Goal: Task Accomplishment & Management: Use online tool/utility

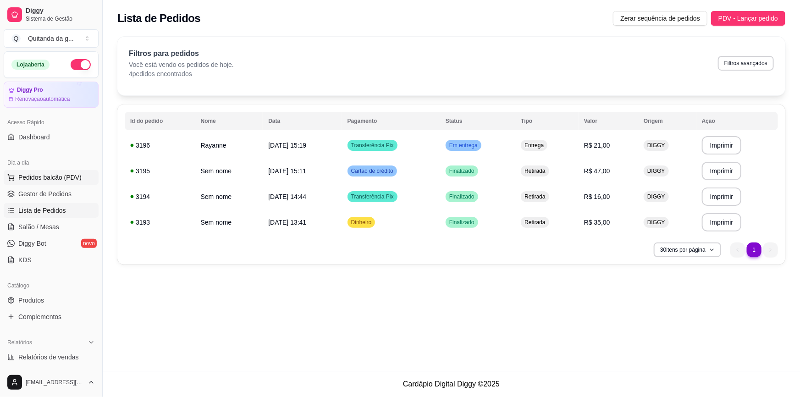
click at [69, 178] on span "Pedidos balcão (PDV)" at bounding box center [49, 177] width 63 height 9
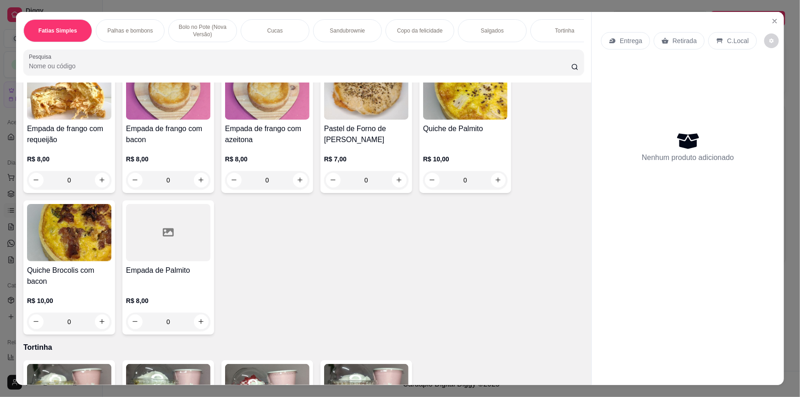
scroll to position [1316, 0]
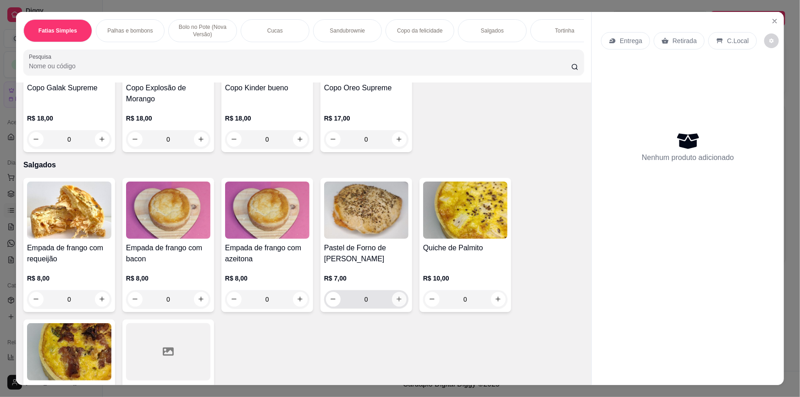
click at [396, 303] on icon "increase-product-quantity" at bounding box center [399, 299] width 7 height 7
type input "1"
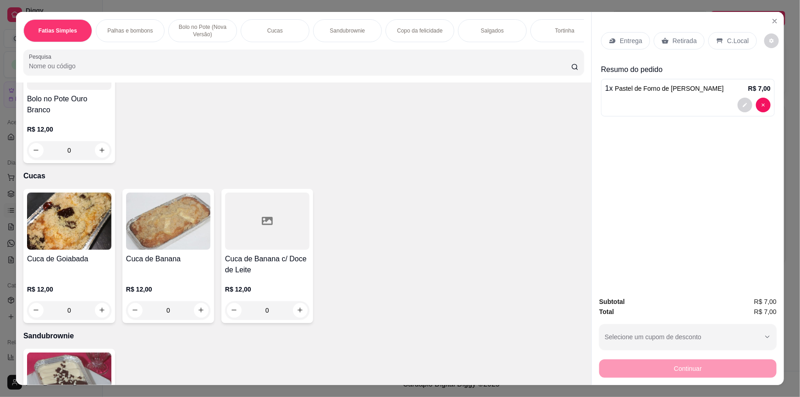
scroll to position [733, 0]
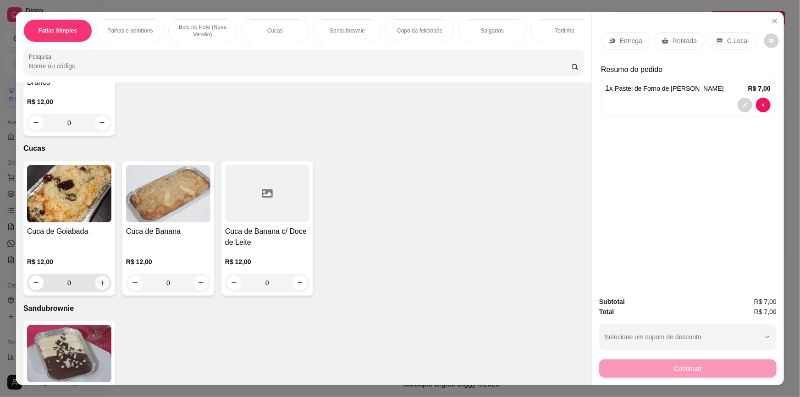
click at [96, 292] on div "0" at bounding box center [69, 283] width 81 height 18
type input "1"
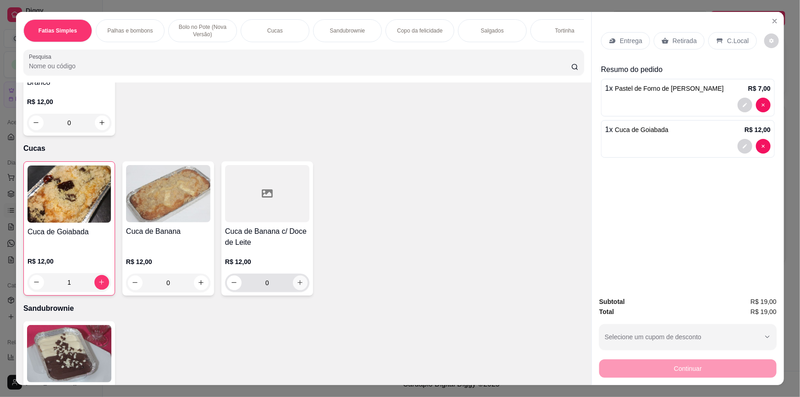
click at [298, 286] on icon "increase-product-quantity" at bounding box center [300, 282] width 7 height 7
type input "1"
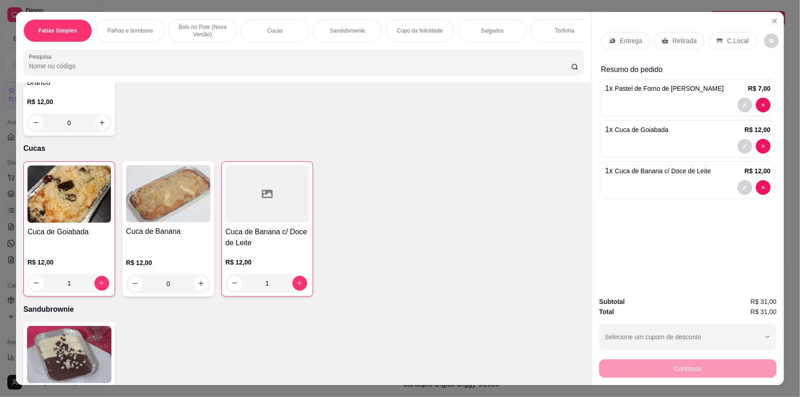
click at [674, 44] on p "Retirada" at bounding box center [684, 40] width 24 height 9
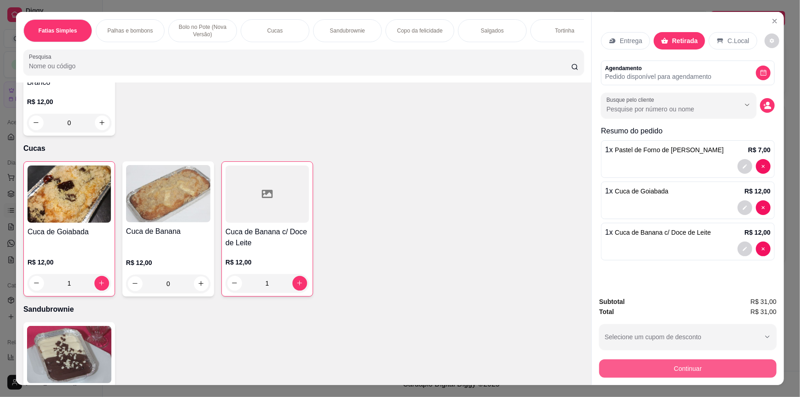
click at [705, 364] on button "Continuar" at bounding box center [687, 368] width 177 height 18
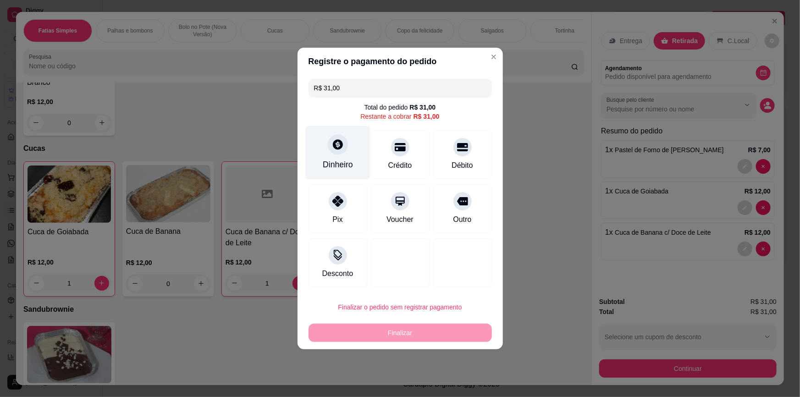
click at [342, 156] on div "Dinheiro" at bounding box center [337, 153] width 65 height 54
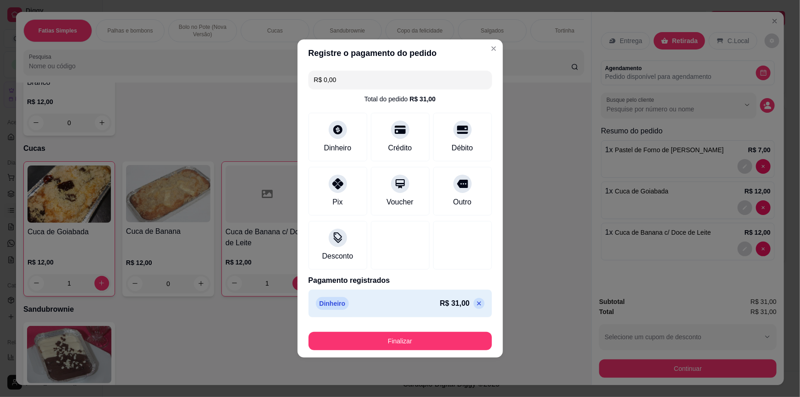
type input "R$ 0,00"
click at [404, 347] on button "Finalizar" at bounding box center [400, 341] width 183 height 18
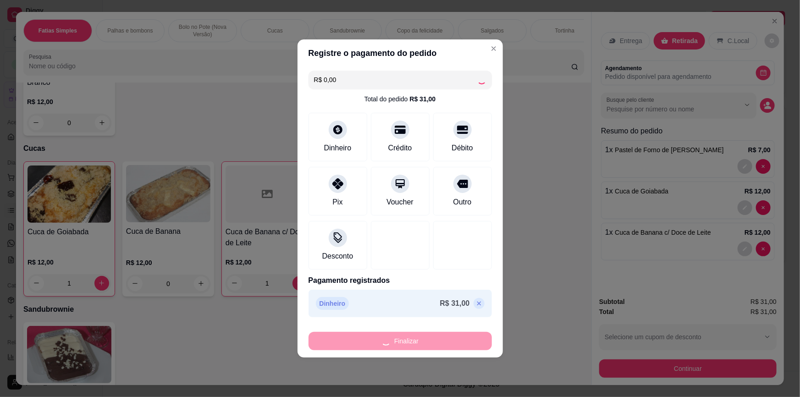
type input "0"
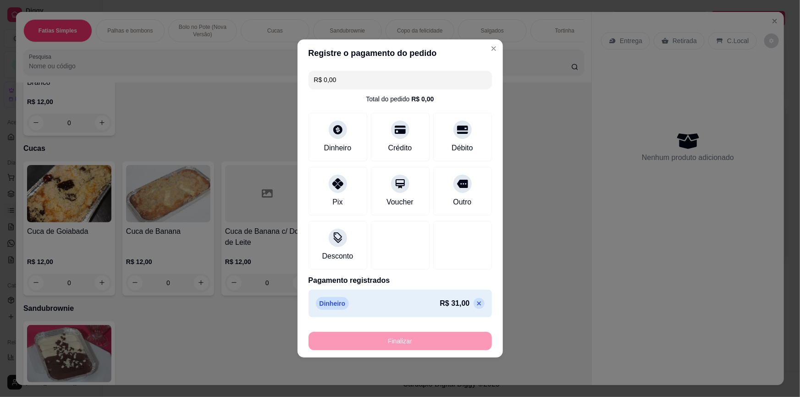
type input "-R$ 31,00"
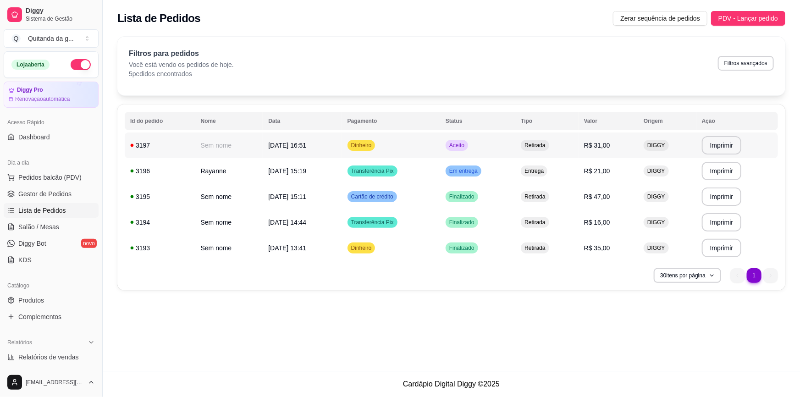
click at [525, 132] on td "Retirada" at bounding box center [546, 145] width 63 height 26
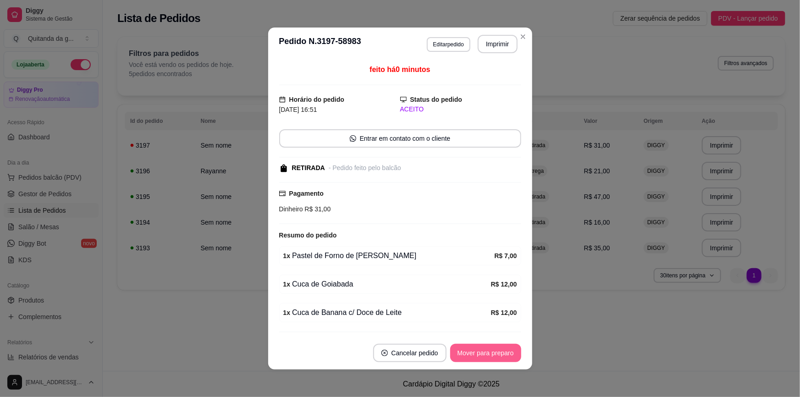
click at [490, 361] on button "Mover para preparo" at bounding box center [485, 353] width 71 height 18
click at [491, 351] on button "Mover para retirada disponível" at bounding box center [469, 353] width 101 height 18
click at [500, 356] on button "Mover para finalizado" at bounding box center [483, 353] width 76 height 18
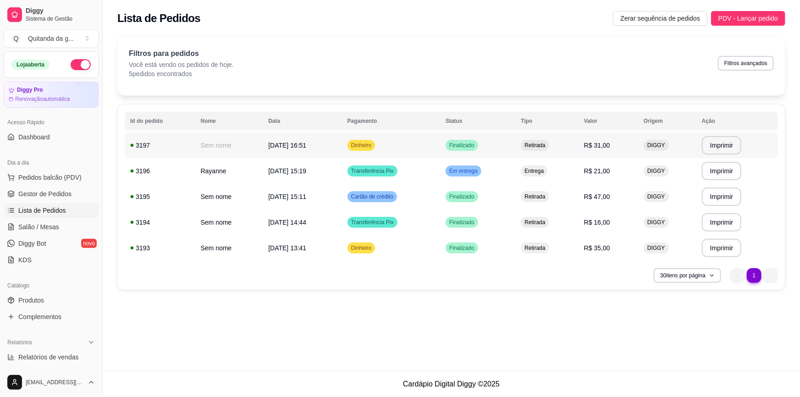
click at [569, 162] on td "Entrega" at bounding box center [546, 171] width 63 height 26
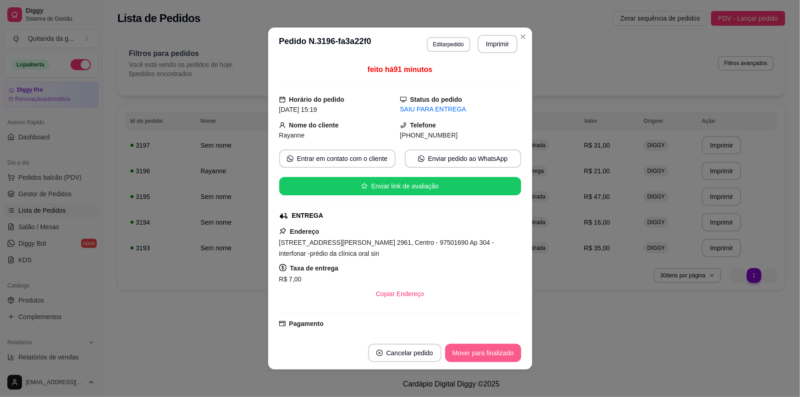
click at [498, 351] on button "Mover para finalizado" at bounding box center [483, 353] width 76 height 18
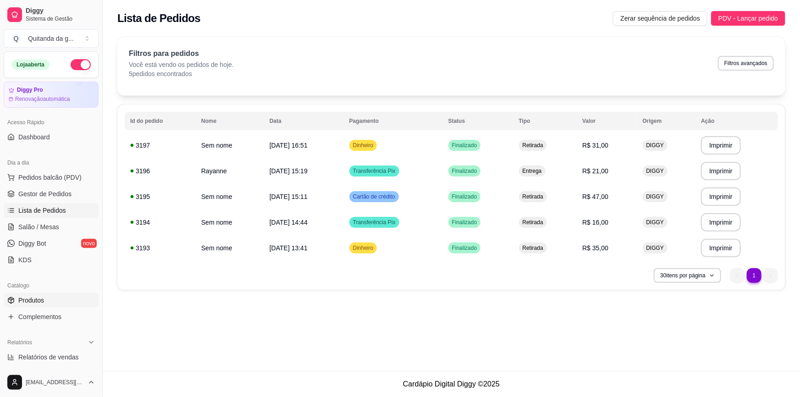
click at [54, 306] on link "Produtos" at bounding box center [51, 300] width 95 height 15
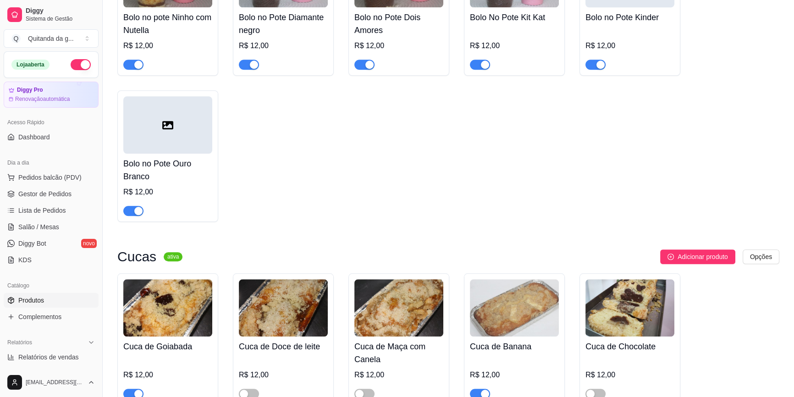
scroll to position [1250, 0]
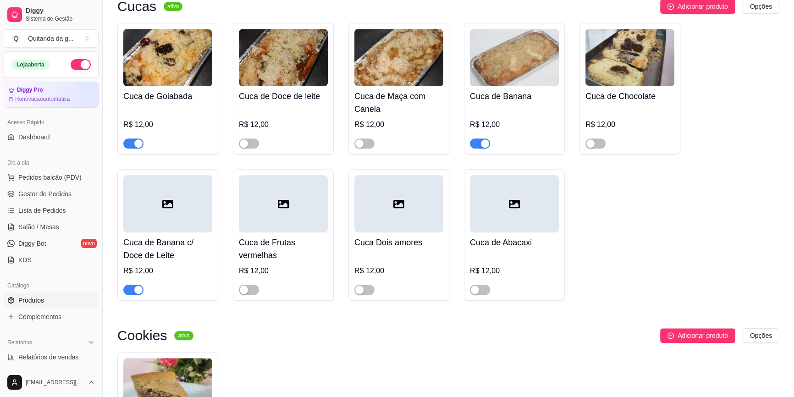
click at [485, 139] on div "button" at bounding box center [485, 143] width 8 height 8
click at [136, 286] on div "button" at bounding box center [138, 290] width 8 height 8
click at [138, 139] on div "button" at bounding box center [138, 143] width 8 height 8
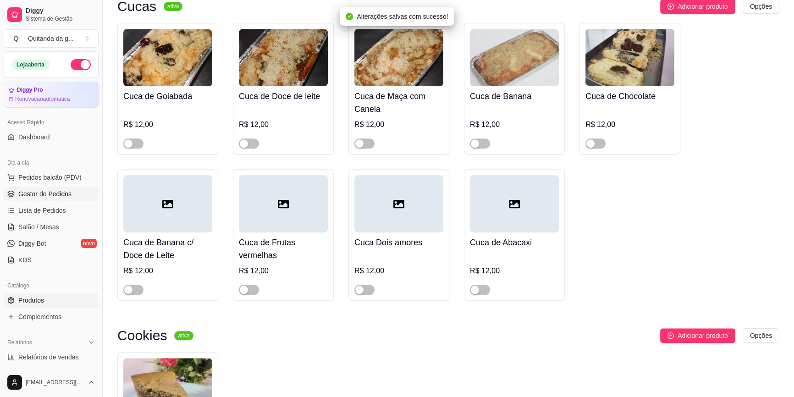
click at [65, 192] on span "Gestor de Pedidos" at bounding box center [44, 193] width 53 height 9
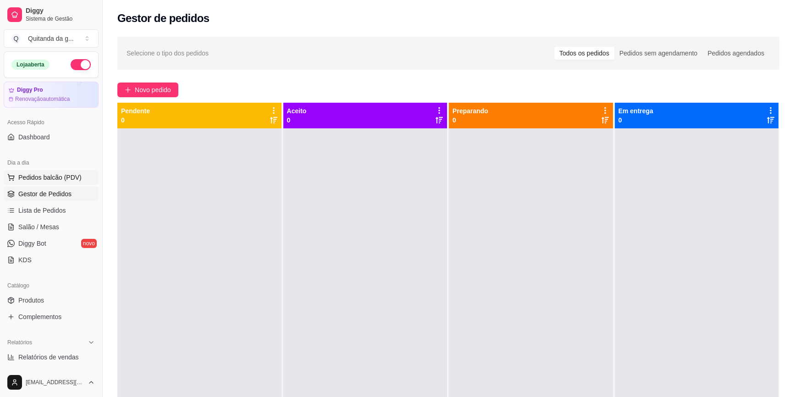
click at [43, 176] on span "Pedidos balcão (PDV)" at bounding box center [49, 177] width 63 height 9
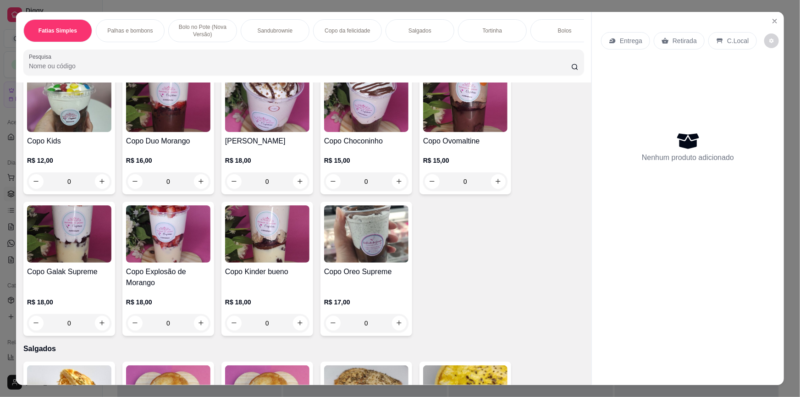
scroll to position [958, 0]
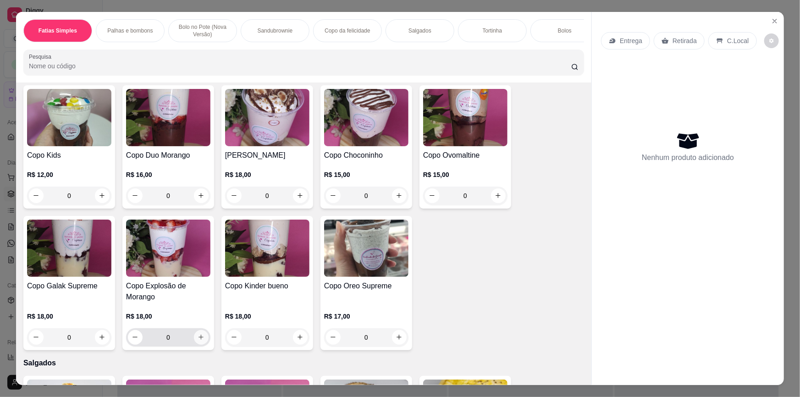
click at [198, 341] on icon "increase-product-quantity" at bounding box center [201, 337] width 7 height 7
type input "1"
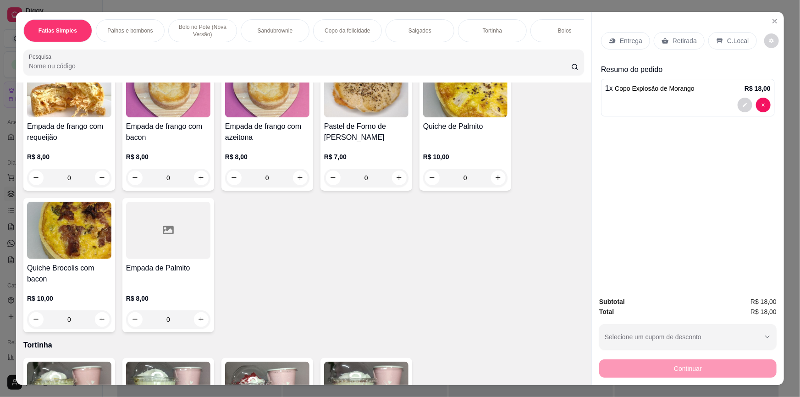
scroll to position [1250, 0]
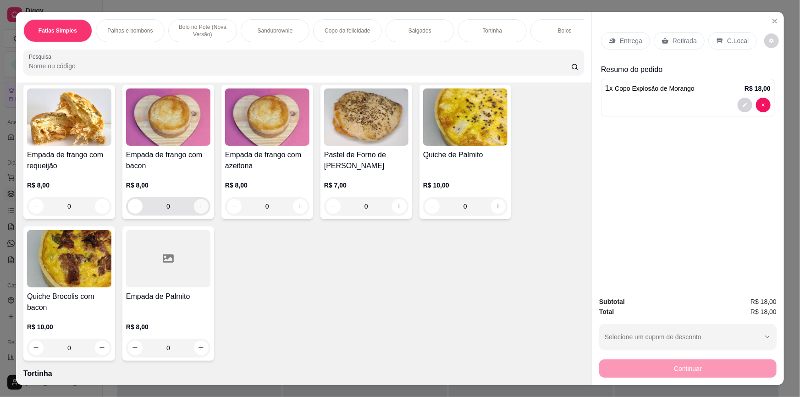
click at [198, 209] on icon "increase-product-quantity" at bounding box center [201, 206] width 7 height 7
type input "1"
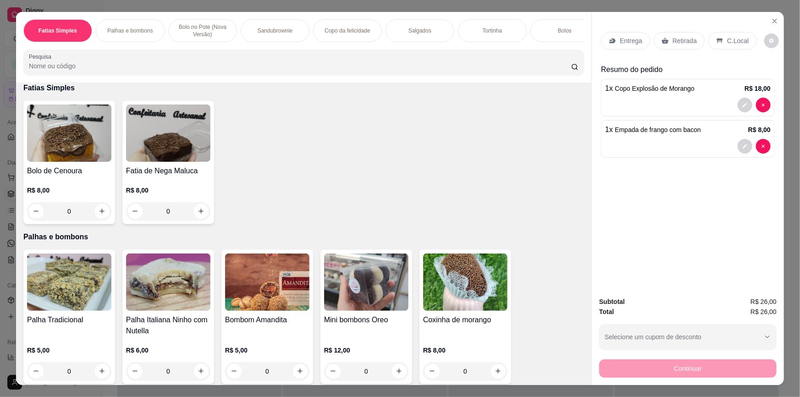
scroll to position [0, 0]
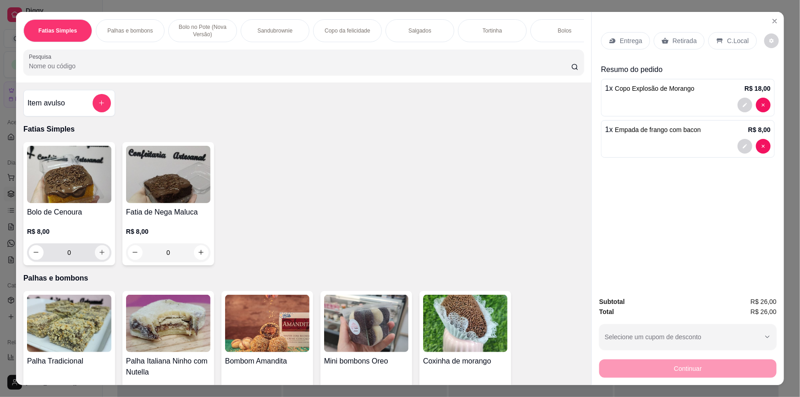
click at [99, 256] on icon "increase-product-quantity" at bounding box center [102, 252] width 7 height 7
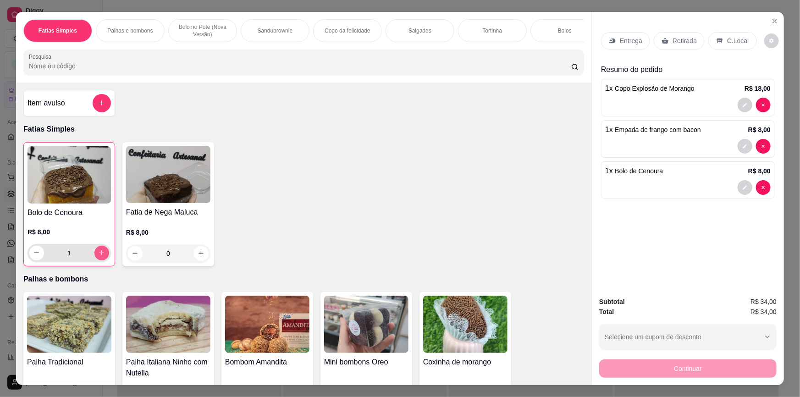
type input "1"
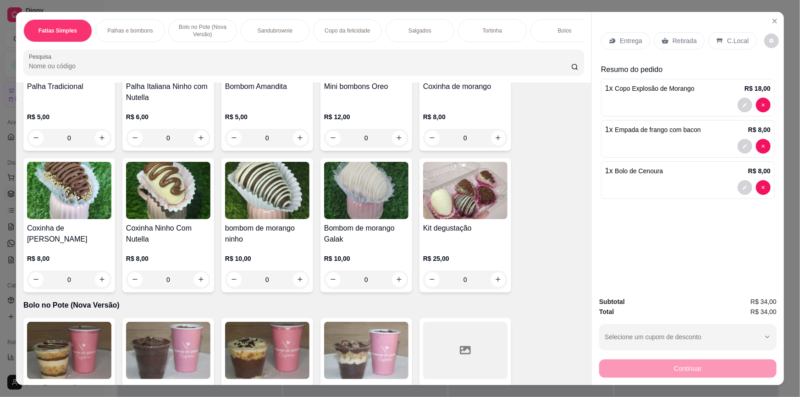
scroll to position [250, 0]
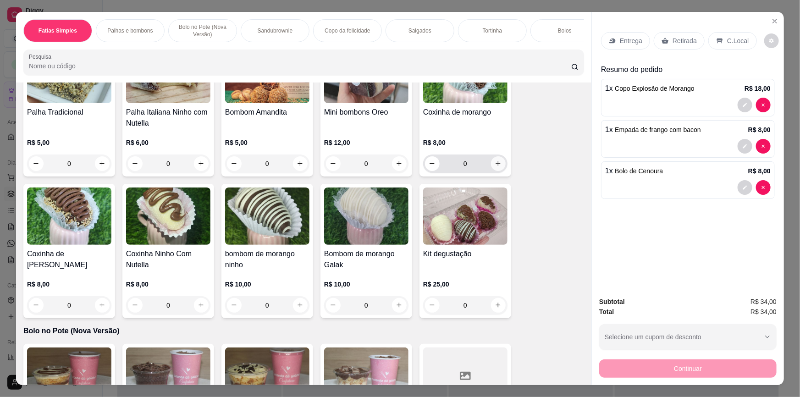
click at [495, 167] on icon "increase-product-quantity" at bounding box center [498, 163] width 7 height 7
type input "1"
click at [680, 50] on div "Entrega Retirada C.Local" at bounding box center [688, 41] width 174 height 32
click at [678, 41] on p "Retirada" at bounding box center [684, 40] width 24 height 9
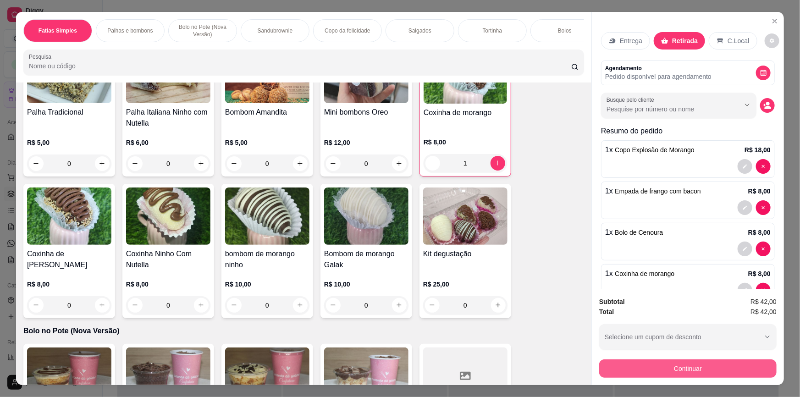
click at [691, 368] on button "Continuar" at bounding box center [687, 368] width 177 height 18
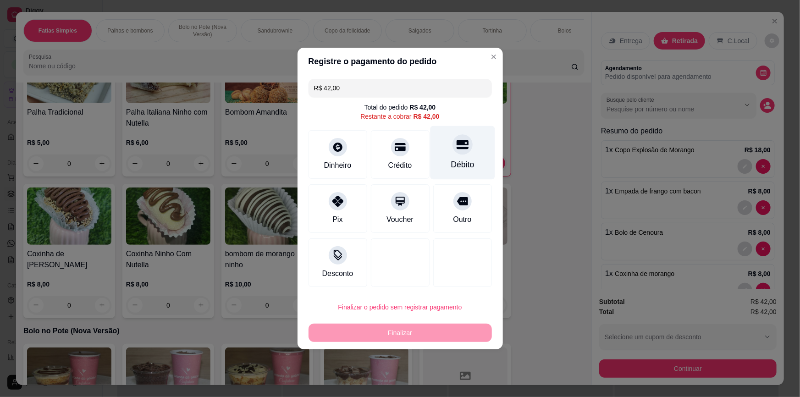
click at [474, 159] on div "Débito" at bounding box center [462, 153] width 65 height 54
type input "R$ 0,00"
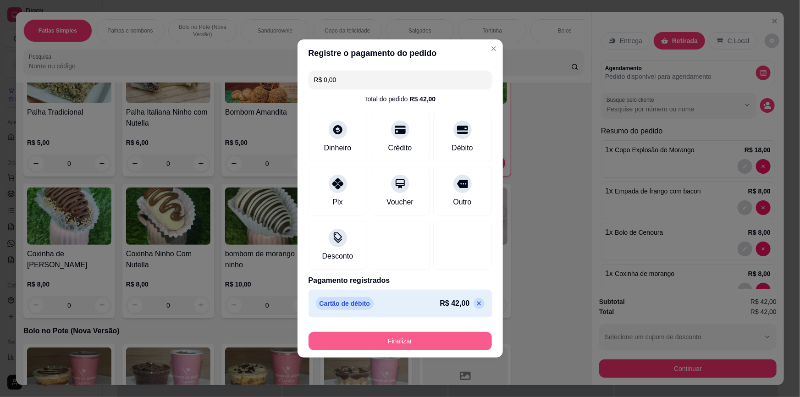
click at [439, 345] on button "Finalizar" at bounding box center [400, 341] width 183 height 18
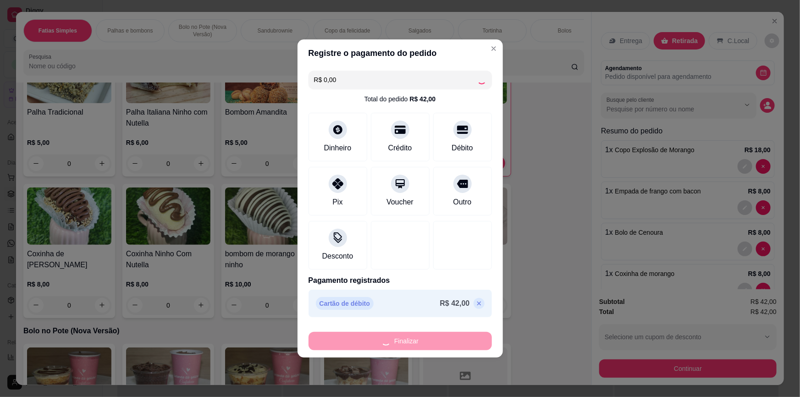
type input "0"
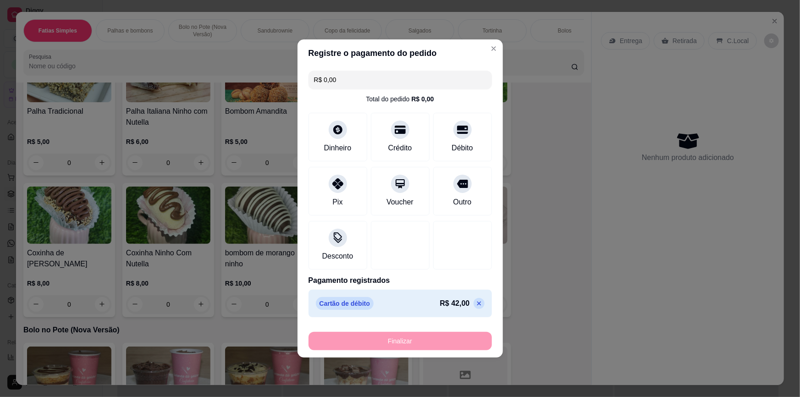
type input "-R$ 42,00"
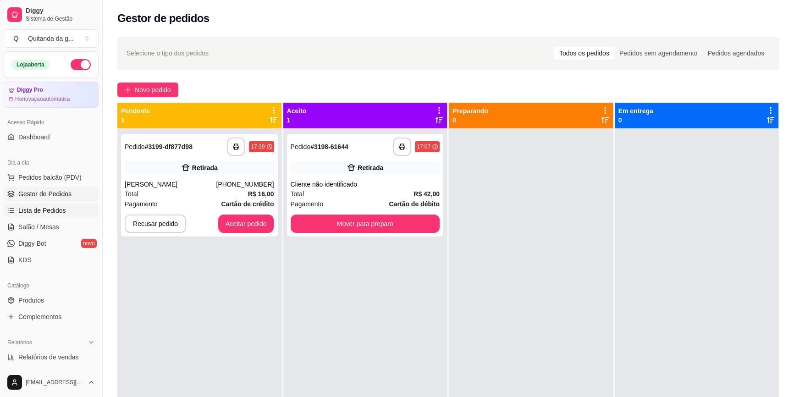
click at [77, 216] on link "Lista de Pedidos" at bounding box center [51, 210] width 95 height 15
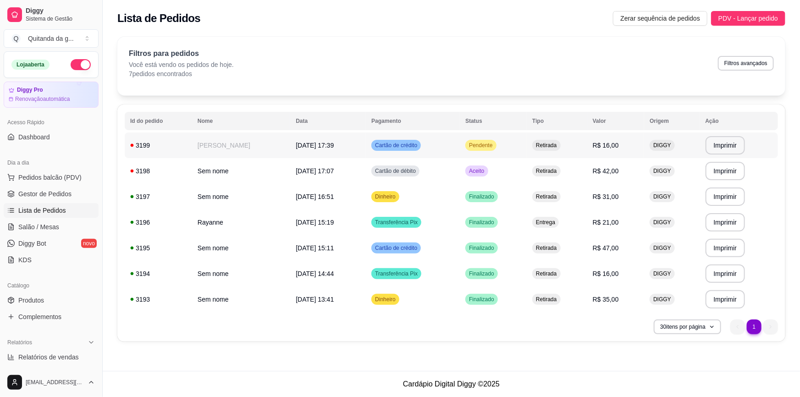
click at [401, 148] on span "Cartão de crédito" at bounding box center [396, 145] width 46 height 7
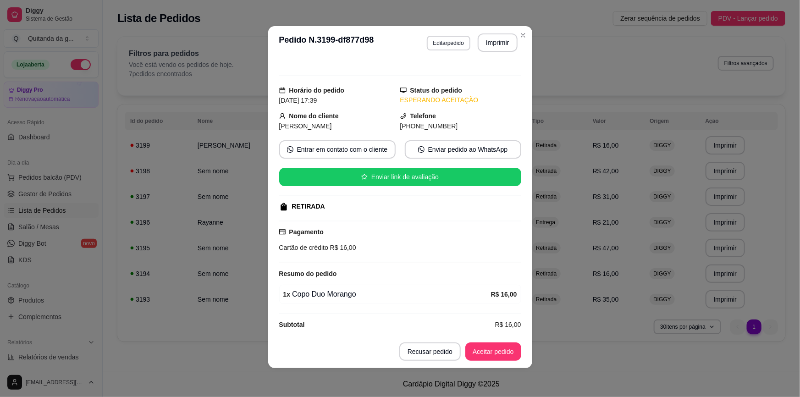
scroll to position [15, 0]
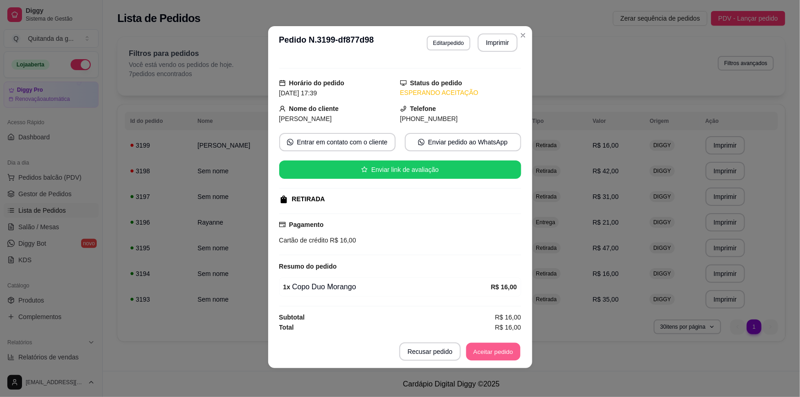
click at [509, 348] on button "Aceitar pedido" at bounding box center [493, 352] width 54 height 18
click at [493, 346] on button "Mover para preparo" at bounding box center [485, 351] width 71 height 18
click at [433, 352] on button "Mover para retirada disponível" at bounding box center [469, 351] width 101 height 18
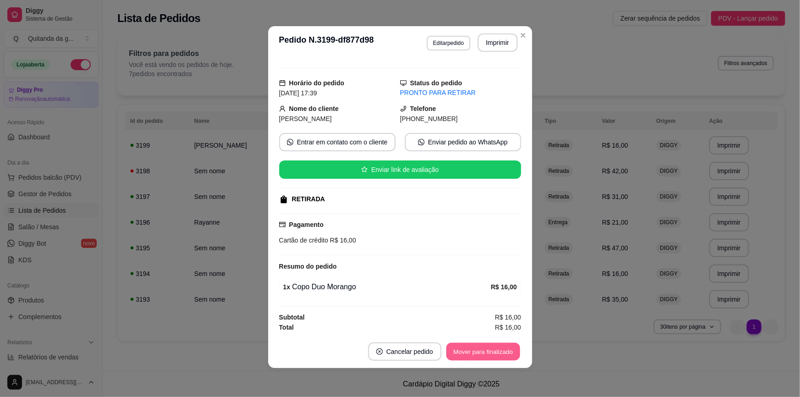
click at [500, 346] on button "Mover para finalizado" at bounding box center [483, 352] width 74 height 18
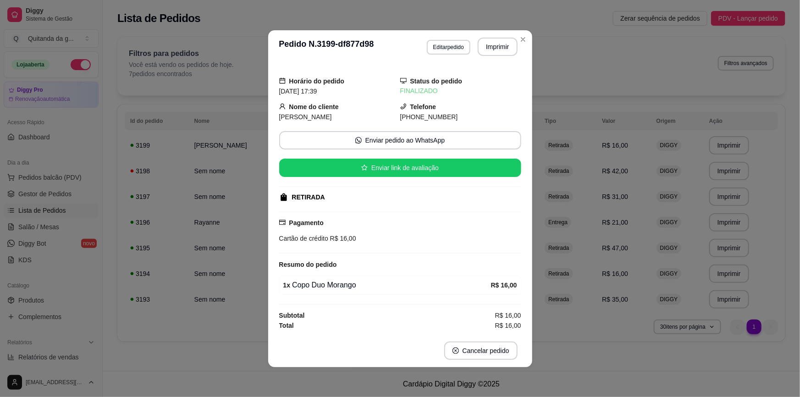
scroll to position [0, 0]
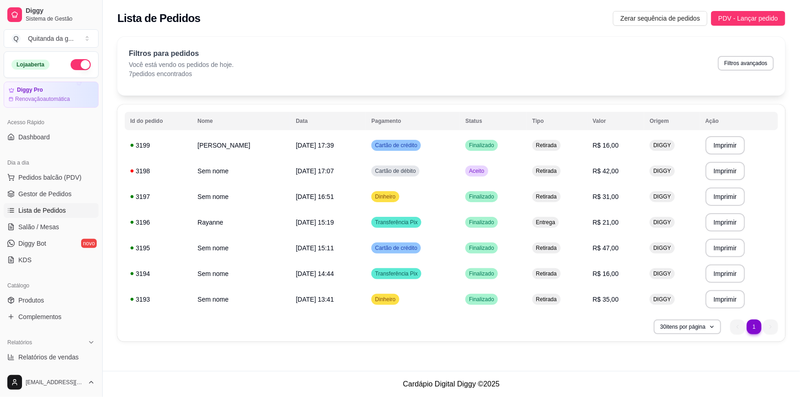
click at [69, 169] on div "Dia a dia" at bounding box center [51, 162] width 95 height 15
click at [70, 173] on span "Pedidos balcão (PDV)" at bounding box center [49, 177] width 63 height 9
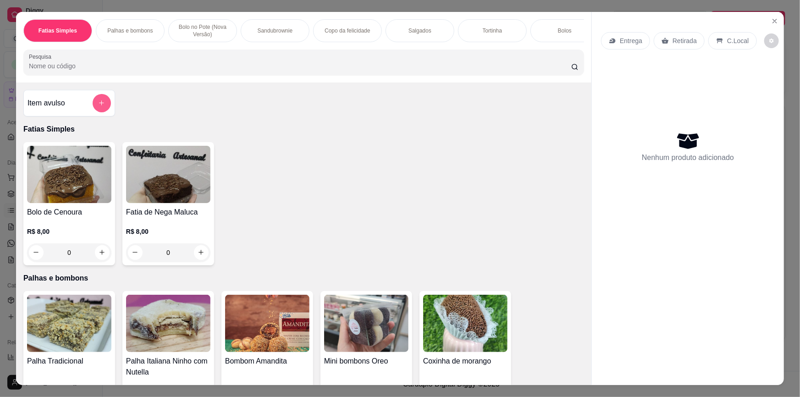
click at [99, 106] on icon "add-separate-item" at bounding box center [101, 103] width 5 height 5
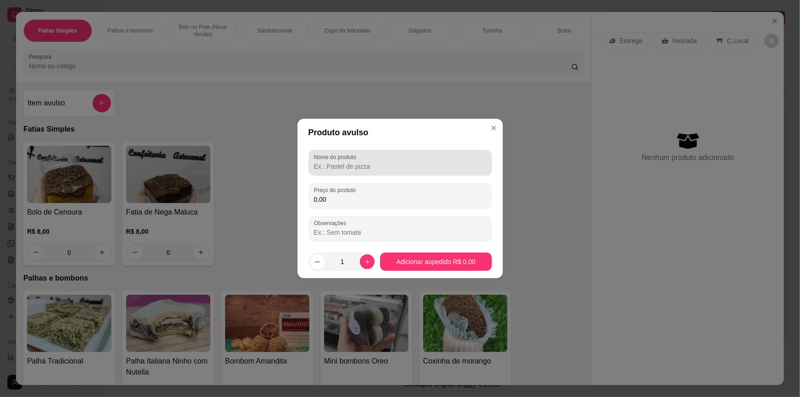
click at [349, 168] on input "Nome do produto" at bounding box center [400, 166] width 172 height 9
type input "caseirnho"
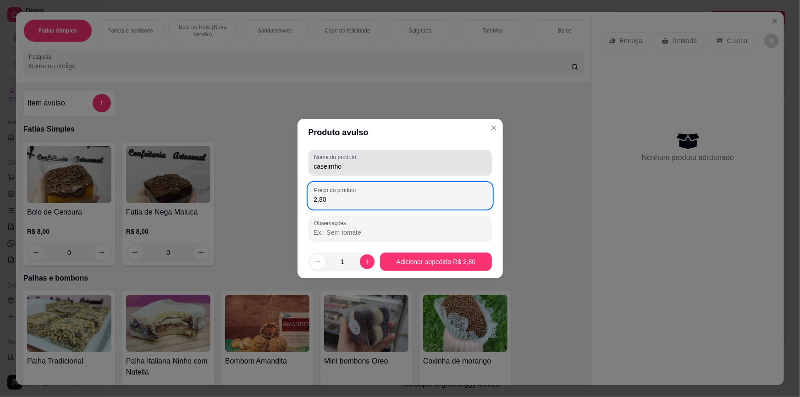
type input "28,00"
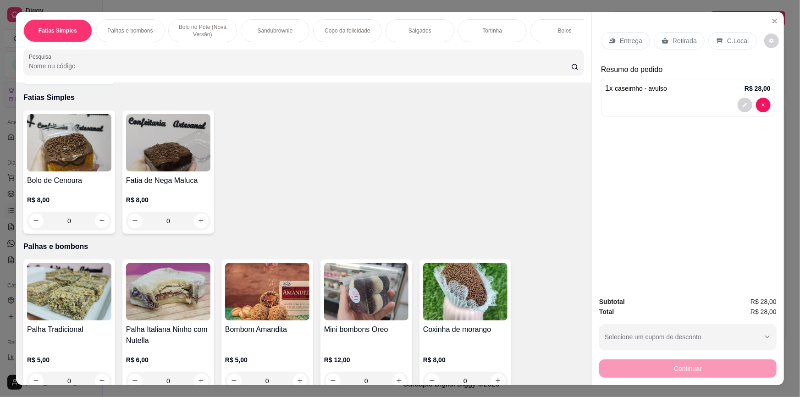
scroll to position [83, 0]
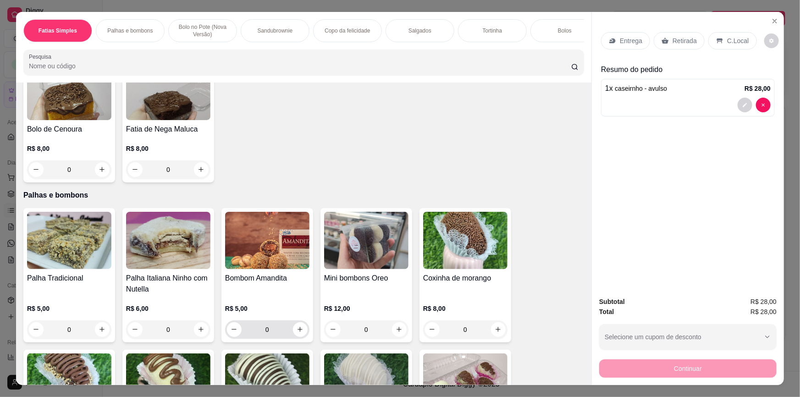
click at [297, 333] on icon "increase-product-quantity" at bounding box center [300, 329] width 7 height 7
type input "1"
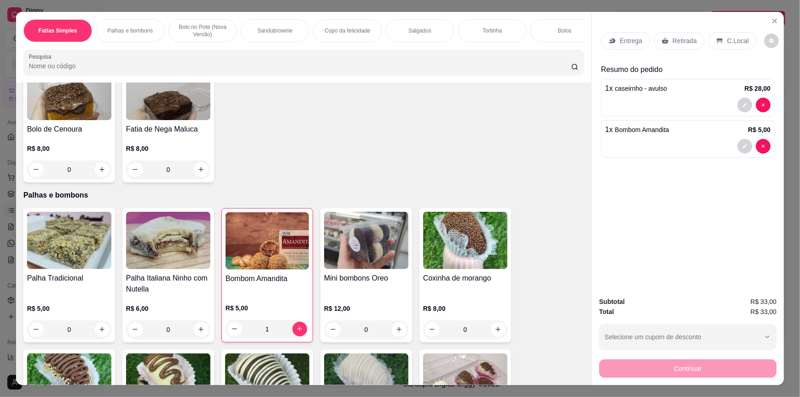
click at [679, 46] on div "Retirada" at bounding box center [679, 40] width 51 height 17
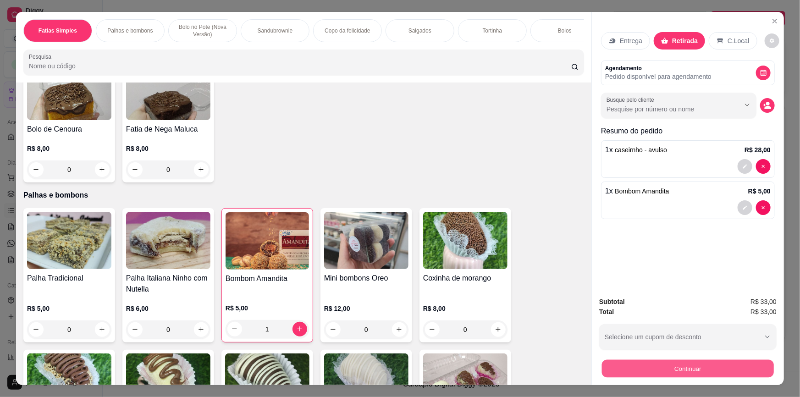
click at [648, 372] on button "Continuar" at bounding box center [688, 369] width 172 height 18
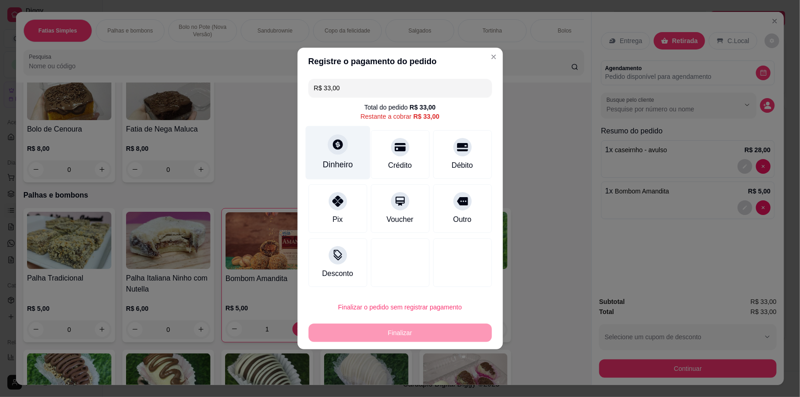
click at [342, 156] on div "Dinheiro" at bounding box center [337, 153] width 65 height 54
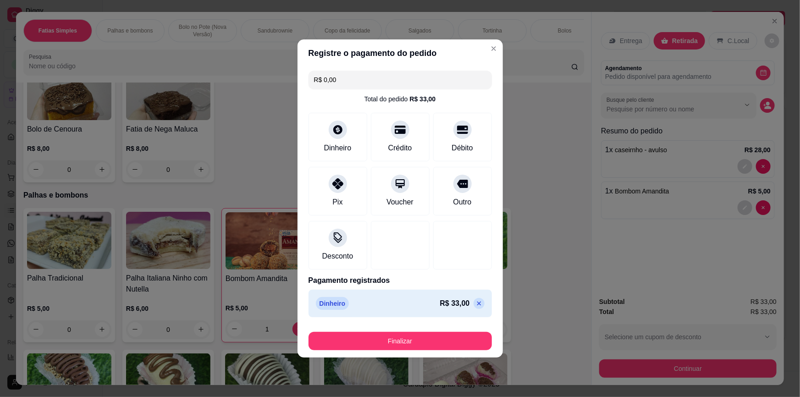
type input "R$ 0,00"
click at [429, 339] on button "Finalizar" at bounding box center [400, 341] width 183 height 18
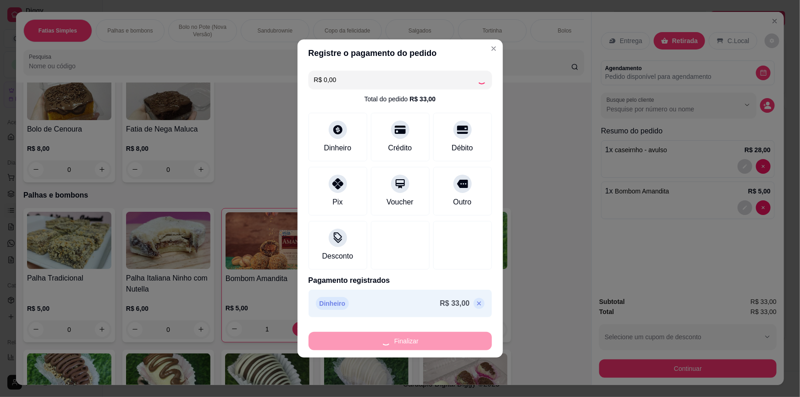
type input "0"
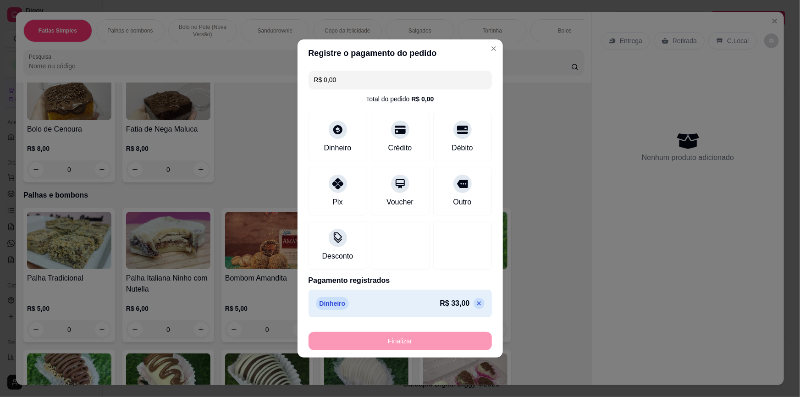
type input "-R$ 33,00"
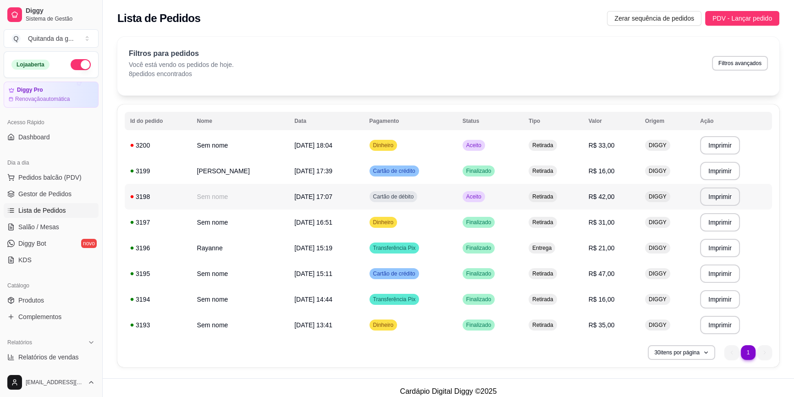
click at [511, 186] on td "Aceito" at bounding box center [490, 197] width 66 height 26
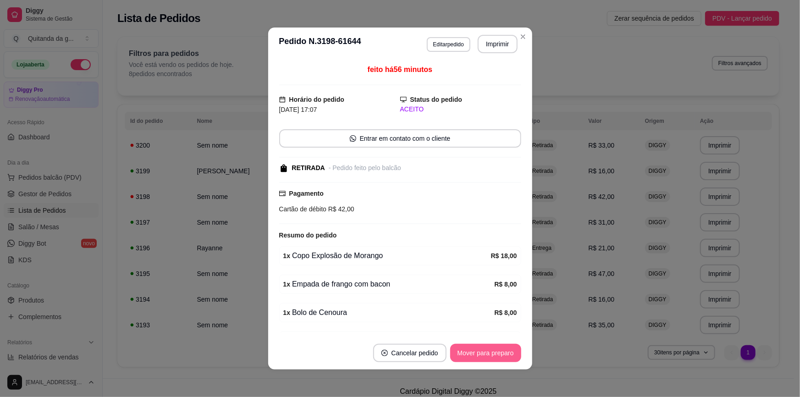
click at [493, 355] on button "Mover para preparo" at bounding box center [485, 353] width 71 height 18
click at [493, 355] on div "Mover para preparo" at bounding box center [479, 353] width 84 height 18
click at [493, 355] on button "Mover para retirada disponível" at bounding box center [469, 353] width 101 height 18
click at [493, 355] on div "Mover para retirada disponível" at bounding box center [469, 353] width 101 height 18
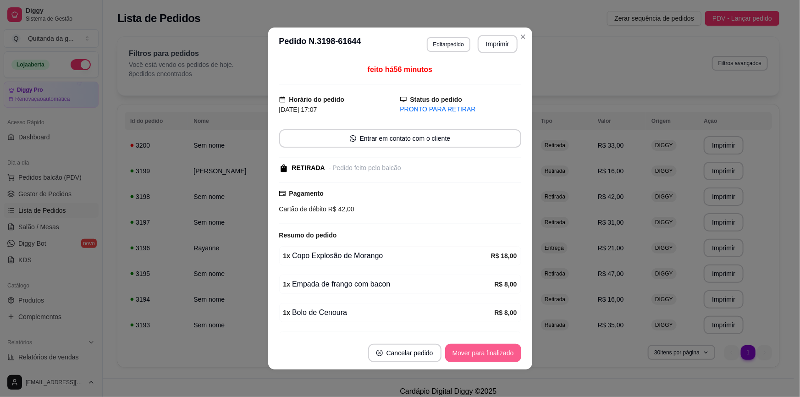
click at [493, 355] on button "Mover para finalizado" at bounding box center [483, 353] width 76 height 18
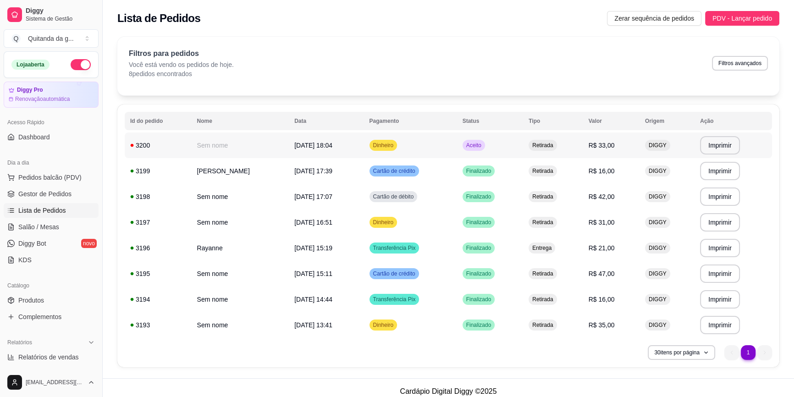
click at [530, 143] on span "Retirada" at bounding box center [542, 145] width 24 height 7
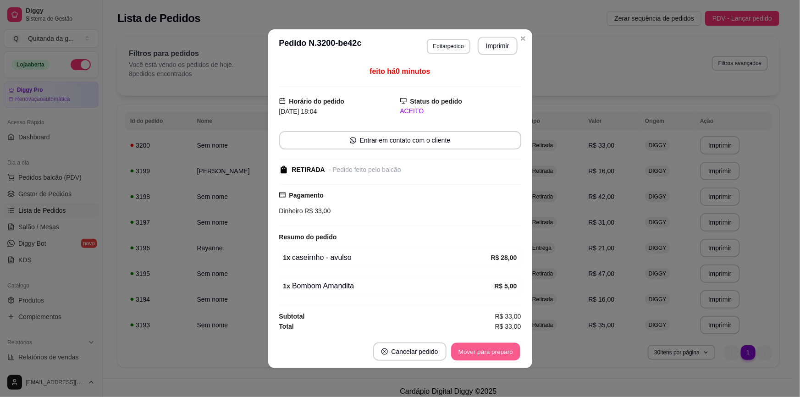
click at [469, 348] on button "Mover para preparo" at bounding box center [485, 351] width 69 height 18
click at [469, 348] on div "Mover para preparo" at bounding box center [479, 351] width 84 height 18
click at [469, 348] on button "Mover para retirada disponível" at bounding box center [469, 351] width 101 height 18
click at [469, 348] on div "Mover para retirada disponível" at bounding box center [464, 351] width 114 height 18
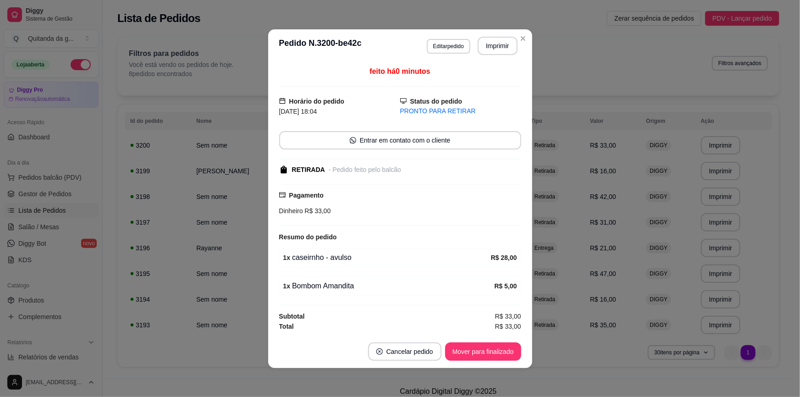
click at [469, 348] on button "Mover para finalizado" at bounding box center [483, 351] width 76 height 18
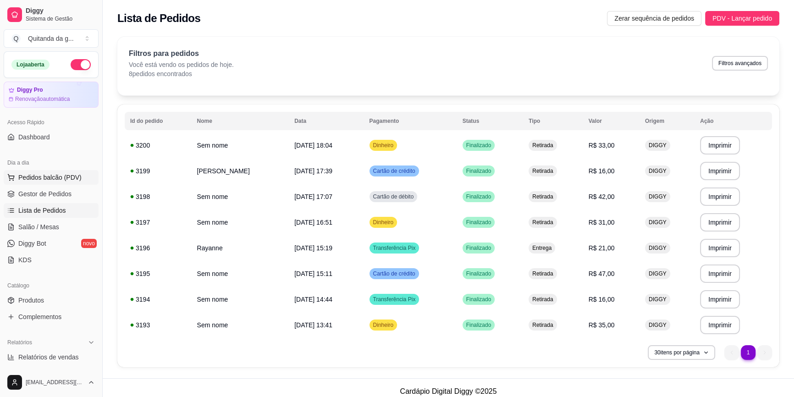
click at [36, 171] on button "Pedidos balcão (PDV)" at bounding box center [51, 177] width 95 height 15
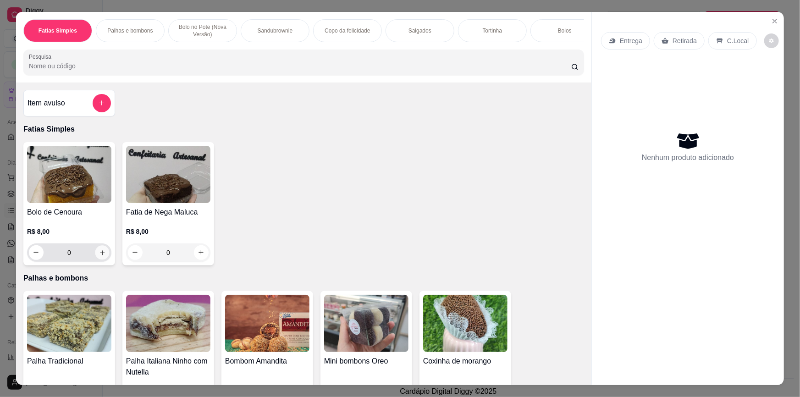
click at [99, 256] on icon "increase-product-quantity" at bounding box center [102, 252] width 7 height 7
type input "1"
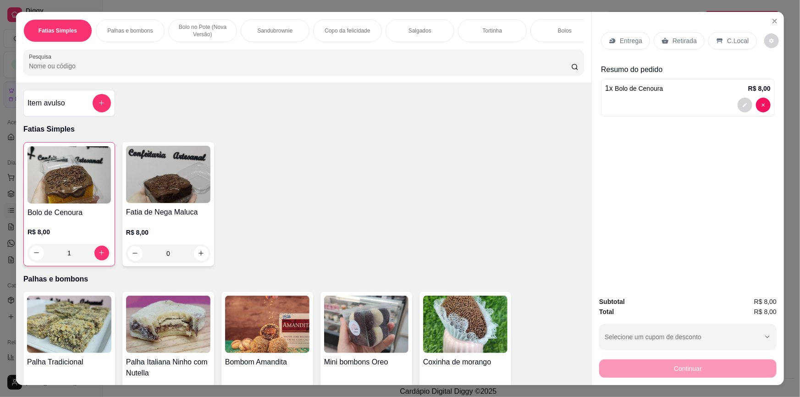
click at [689, 39] on p "Retirada" at bounding box center [684, 40] width 24 height 9
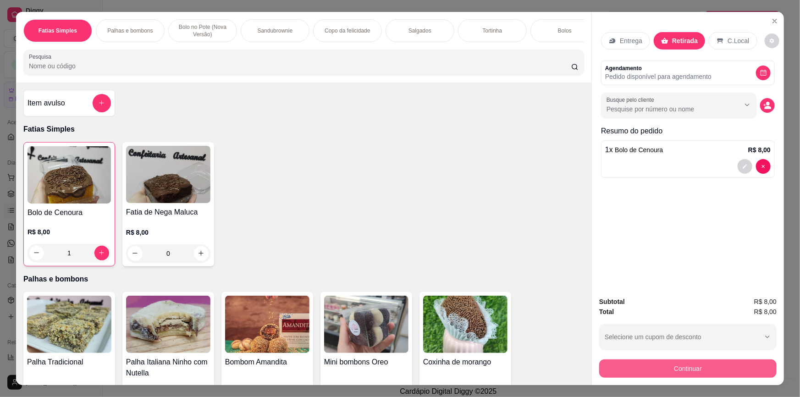
click at [681, 370] on button "Continuar" at bounding box center [687, 368] width 177 height 18
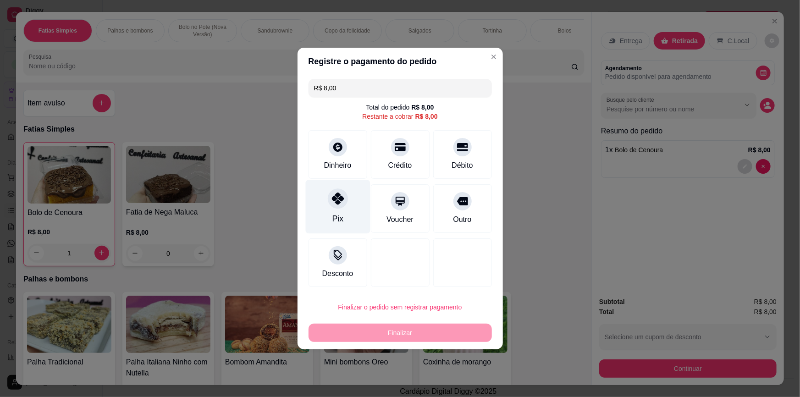
click at [343, 215] on div "Pix" at bounding box center [337, 207] width 65 height 54
type input "R$ 0,00"
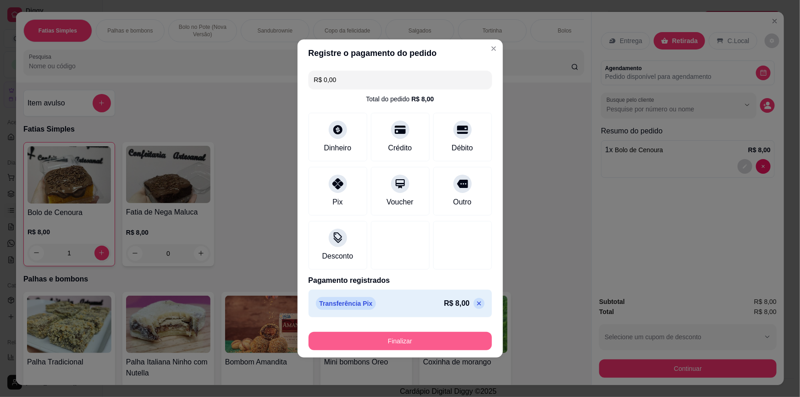
click at [417, 340] on button "Finalizar" at bounding box center [400, 341] width 183 height 18
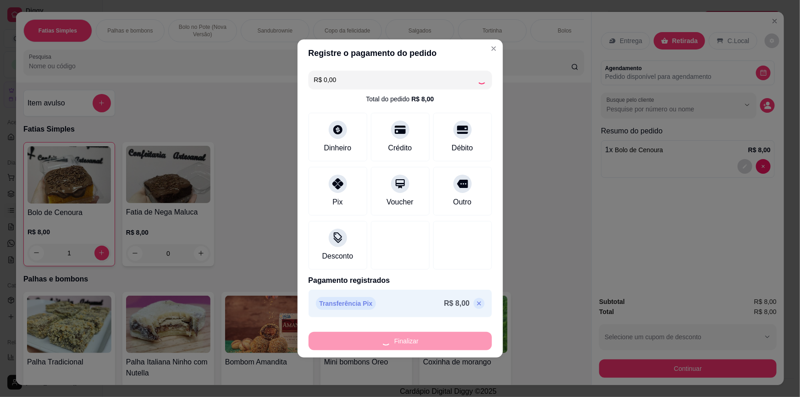
type input "0"
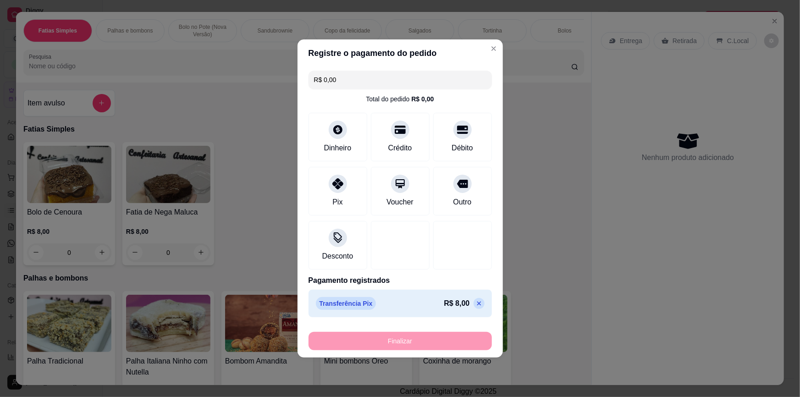
type input "-R$ 8,00"
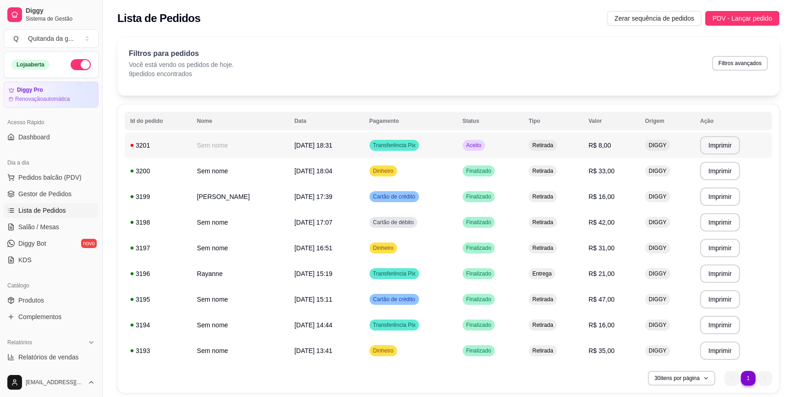
click at [477, 149] on span "Aceito" at bounding box center [473, 145] width 19 height 7
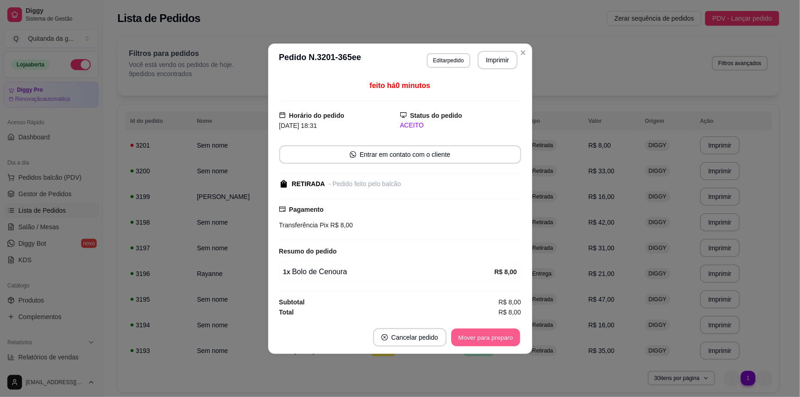
click at [508, 345] on button "Mover para preparo" at bounding box center [485, 337] width 69 height 18
click at [506, 341] on button "Mover para retirada disponível" at bounding box center [470, 337] width 98 height 18
click at [506, 341] on button "Mover para finalizado" at bounding box center [483, 337] width 76 height 18
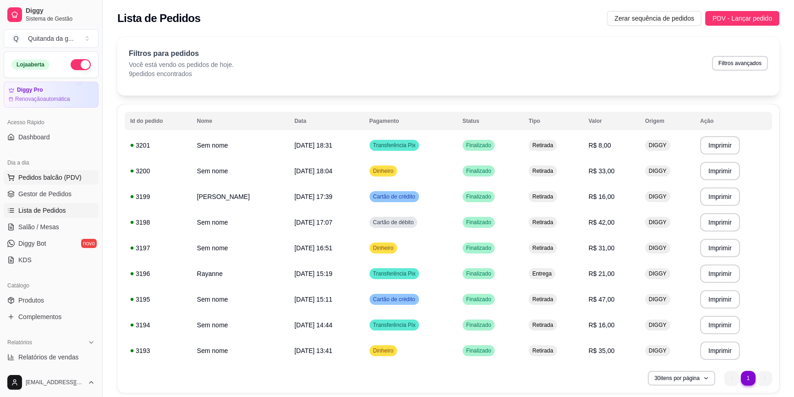
click at [85, 182] on button "Pedidos balcão (PDV)" at bounding box center [51, 177] width 95 height 15
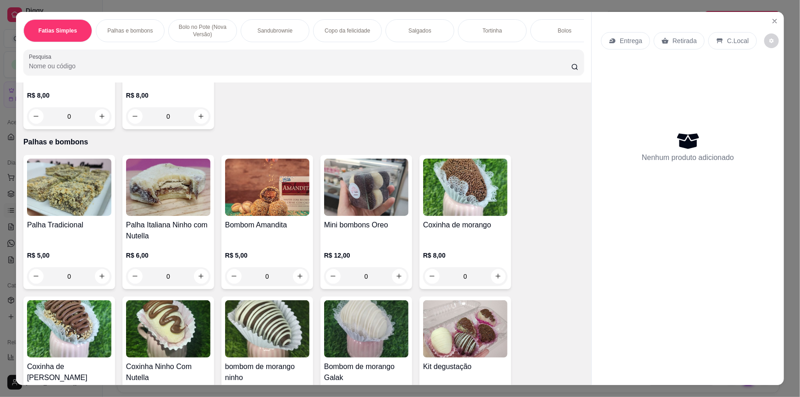
scroll to position [208, 0]
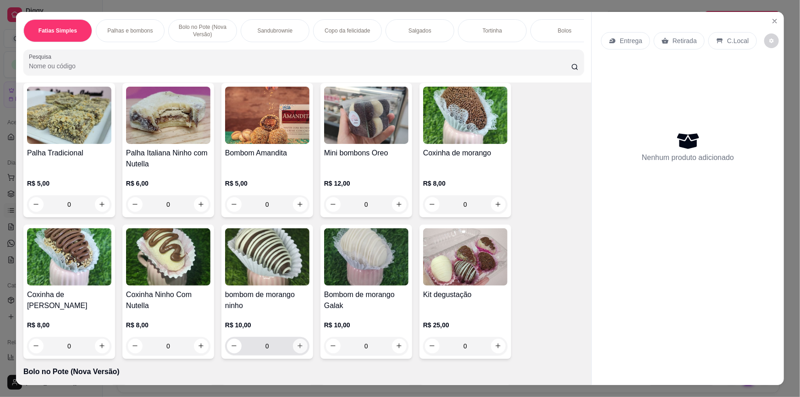
click at [297, 349] on icon "increase-product-quantity" at bounding box center [300, 345] width 7 height 7
type input "1"
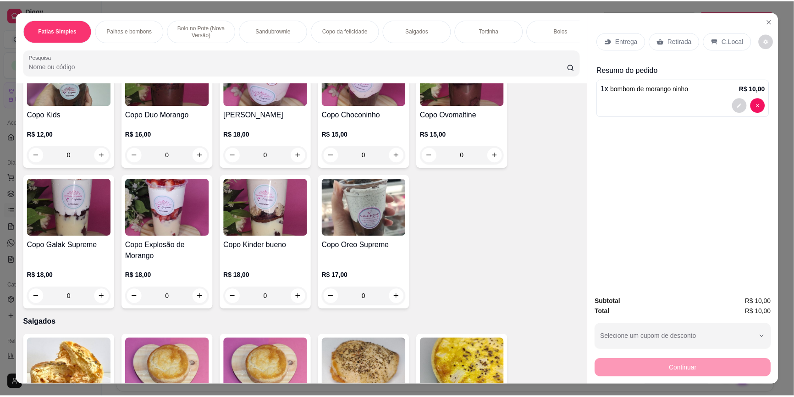
scroll to position [1208, 0]
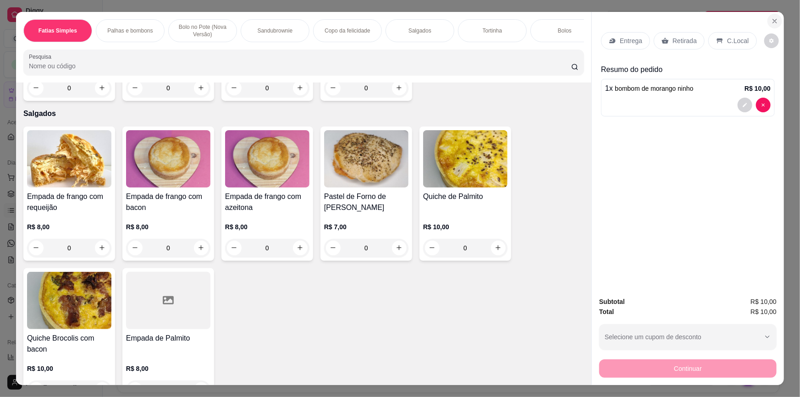
click at [773, 22] on icon "Close" at bounding box center [775, 21] width 4 height 4
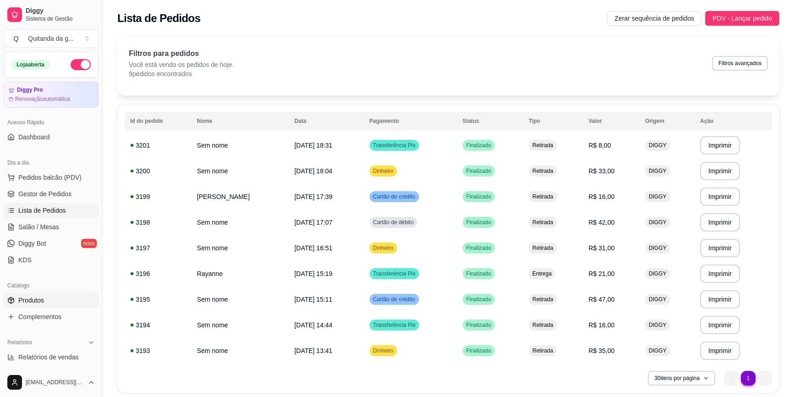
click at [55, 299] on link "Produtos" at bounding box center [51, 300] width 95 height 15
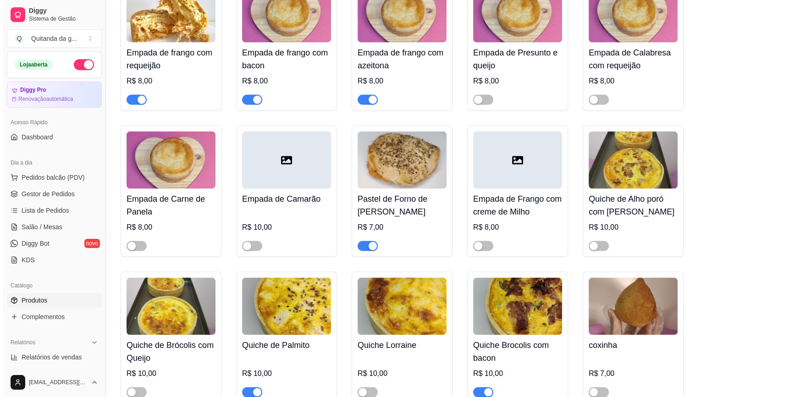
scroll to position [2250, 0]
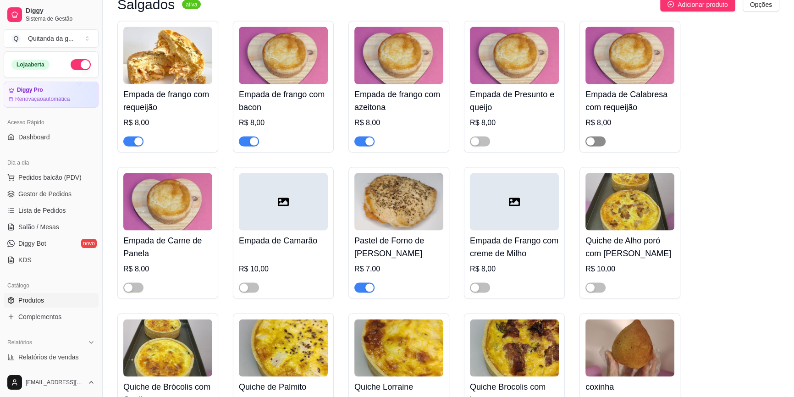
click at [599, 137] on span "button" at bounding box center [595, 142] width 20 height 10
click at [79, 176] on button "Pedidos balcão (PDV)" at bounding box center [51, 177] width 95 height 15
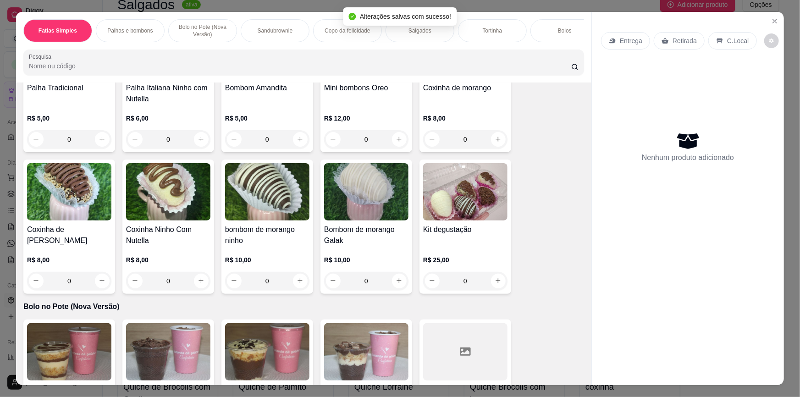
scroll to position [292, 0]
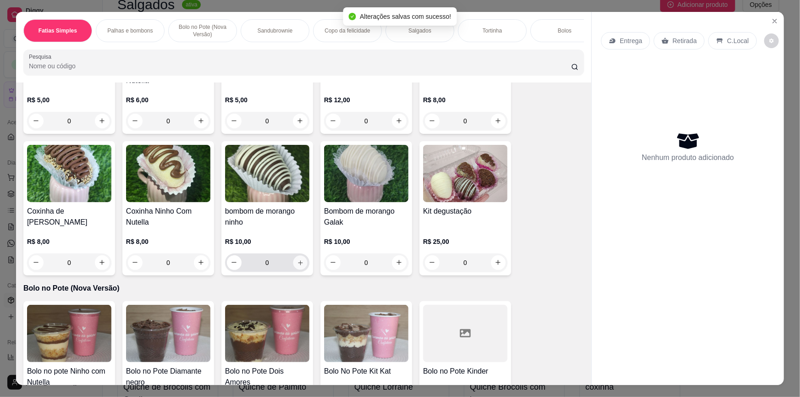
click at [297, 266] on icon "increase-product-quantity" at bounding box center [300, 262] width 7 height 7
type input "1"
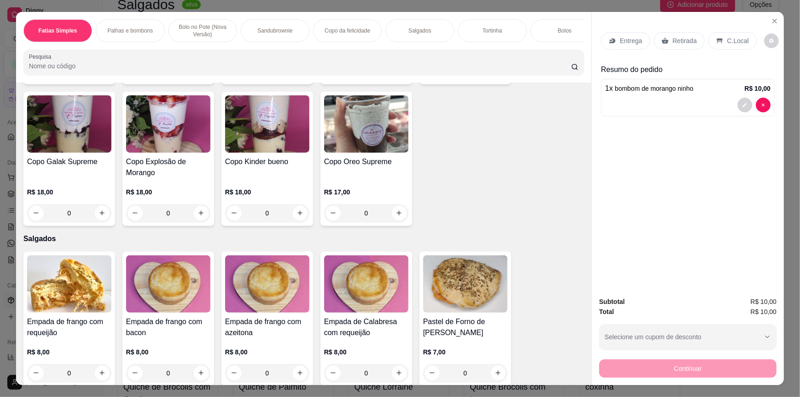
scroll to position [1250, 0]
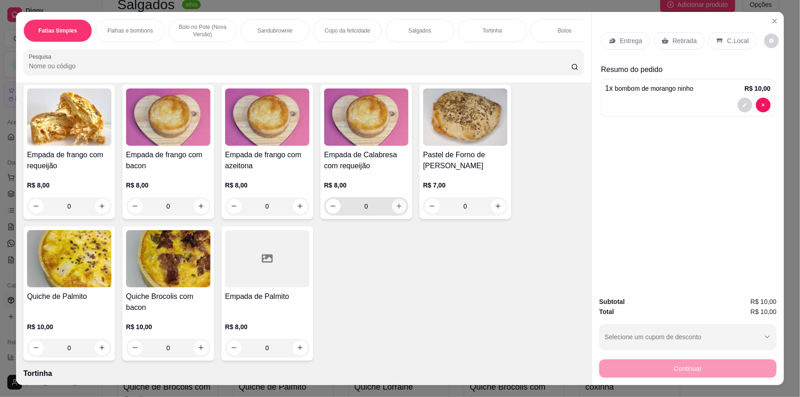
click at [398, 209] on icon "increase-product-quantity" at bounding box center [399, 206] width 7 height 7
type input "1"
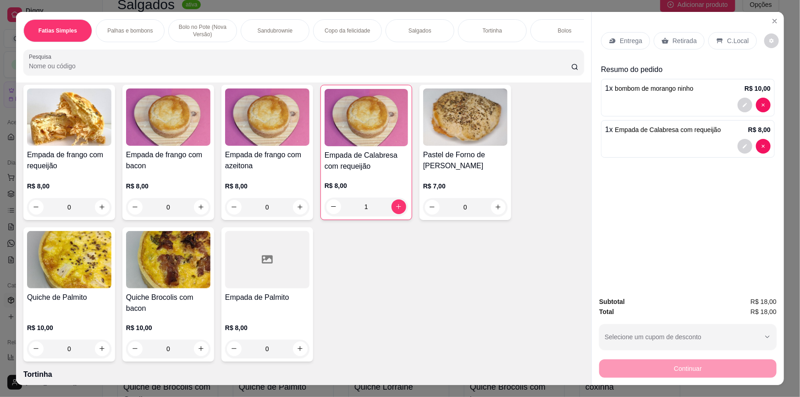
drag, startPoint x: 671, startPoint y: 41, endPoint x: 679, endPoint y: 330, distance: 288.9
click at [672, 42] on p "Retirada" at bounding box center [684, 40] width 24 height 9
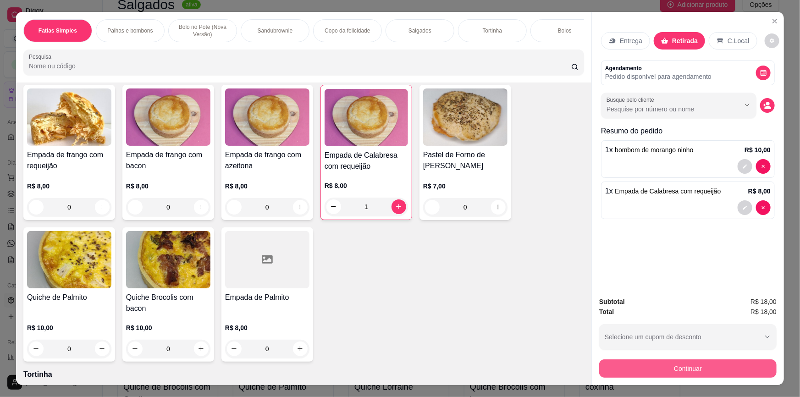
click at [676, 369] on button "Continuar" at bounding box center [687, 368] width 177 height 18
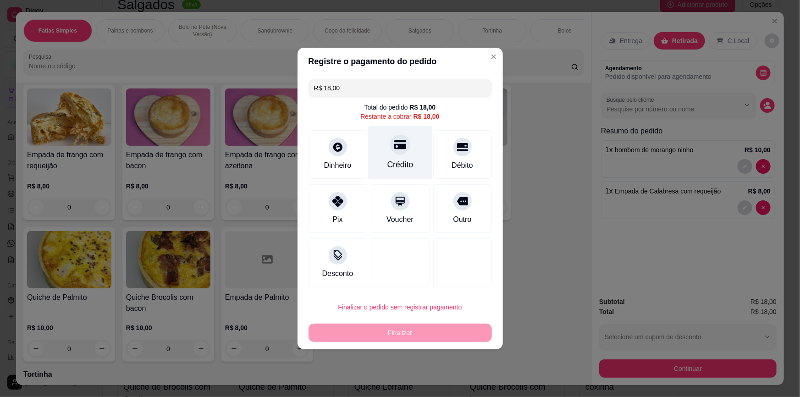
click at [408, 147] on div "Crédito" at bounding box center [400, 153] width 65 height 54
type input "R$ 0,00"
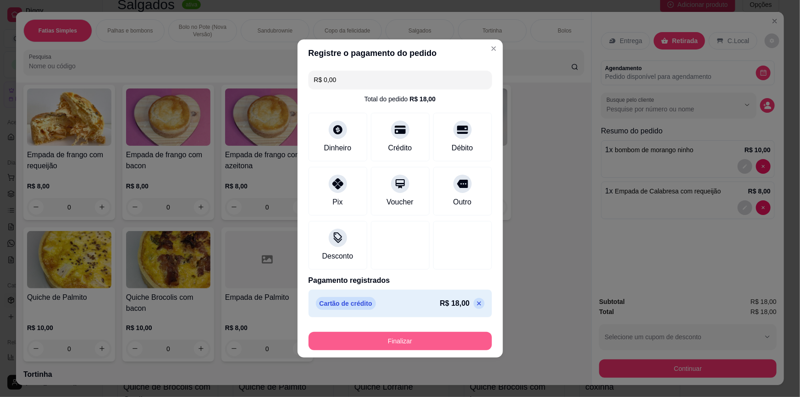
click at [440, 336] on button "Finalizar" at bounding box center [400, 341] width 183 height 18
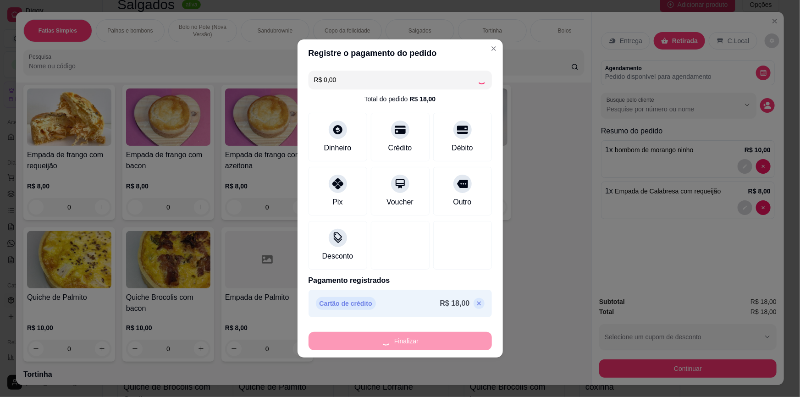
type input "0"
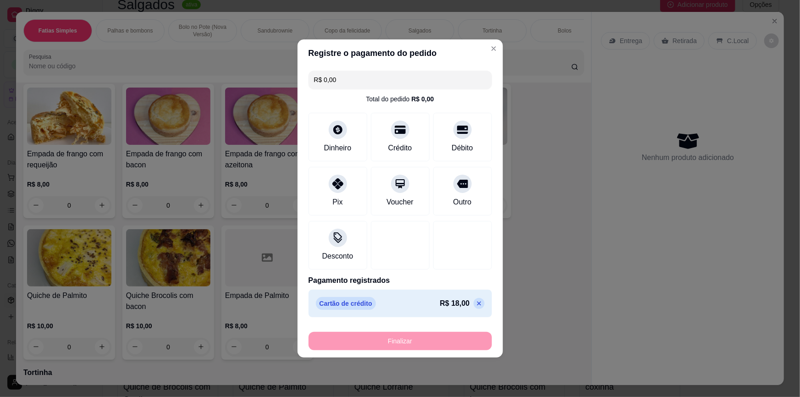
type input "-R$ 18,00"
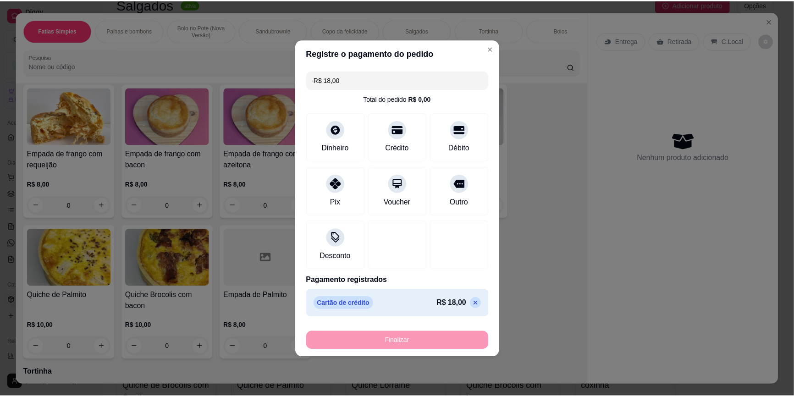
scroll to position [1249, 0]
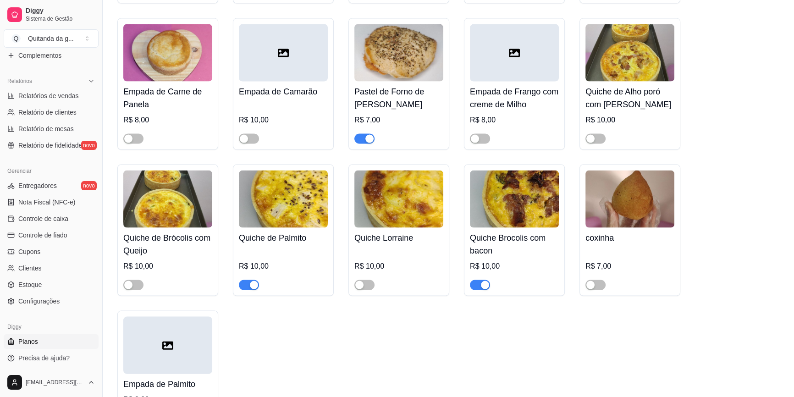
scroll to position [2417, 0]
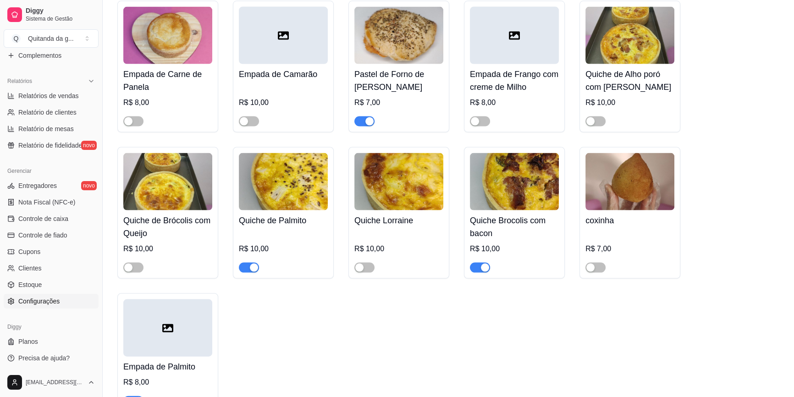
click at [45, 303] on span "Configurações" at bounding box center [38, 301] width 41 height 9
